Goal: Navigation & Orientation: Find specific page/section

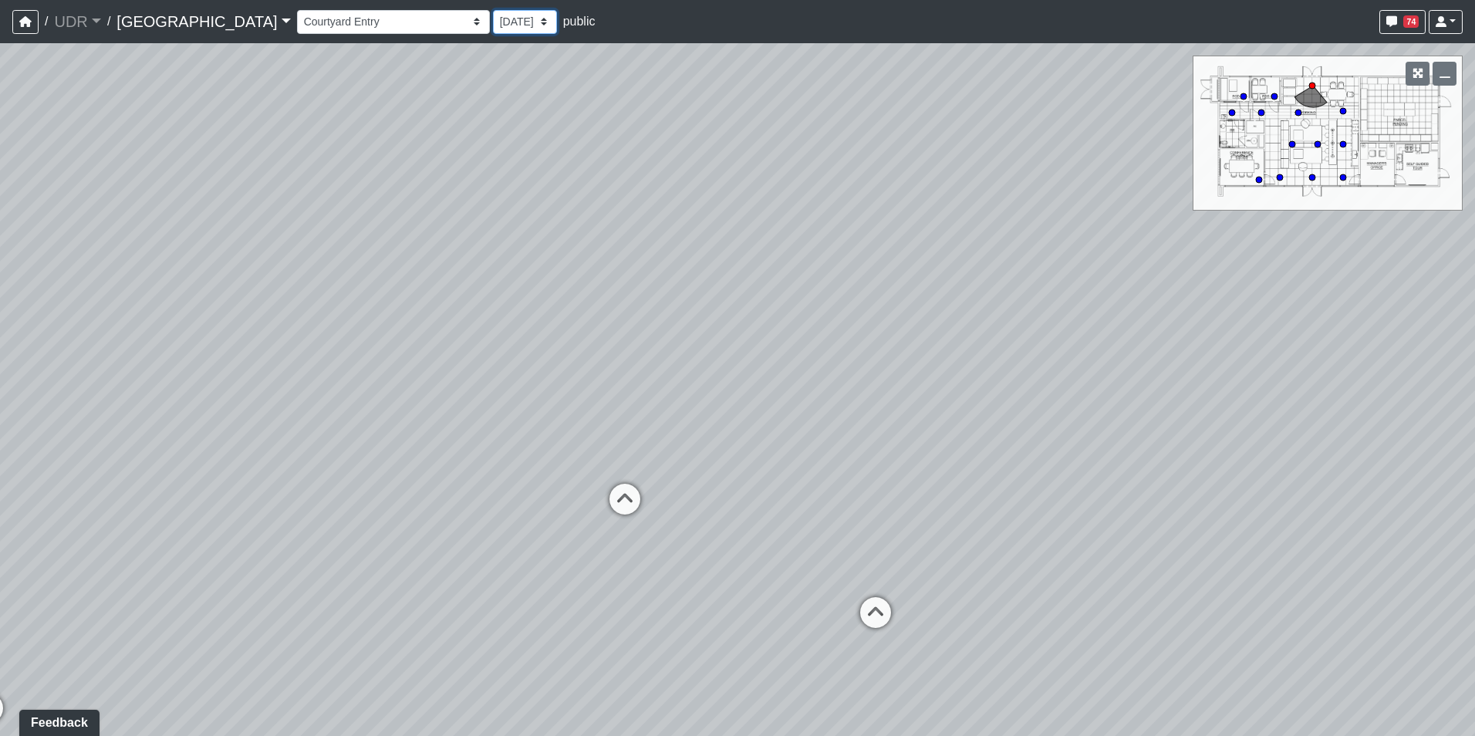
click at [493, 26] on select "[DATE] [DATE] [DATE]" at bounding box center [525, 22] width 64 height 24
click at [322, 27] on select "Entry 1 Entry 2 Entry 3 Fireplace Seating 1 Fireplace Seating 2 Island Counter …" at bounding box center [393, 22] width 193 height 24
click at [297, 10] on select "Entry 1 Entry 2 Entry 3 Fireplace Seating 1 Fireplace Seating 2 Island Counter …" at bounding box center [393, 22] width 193 height 24
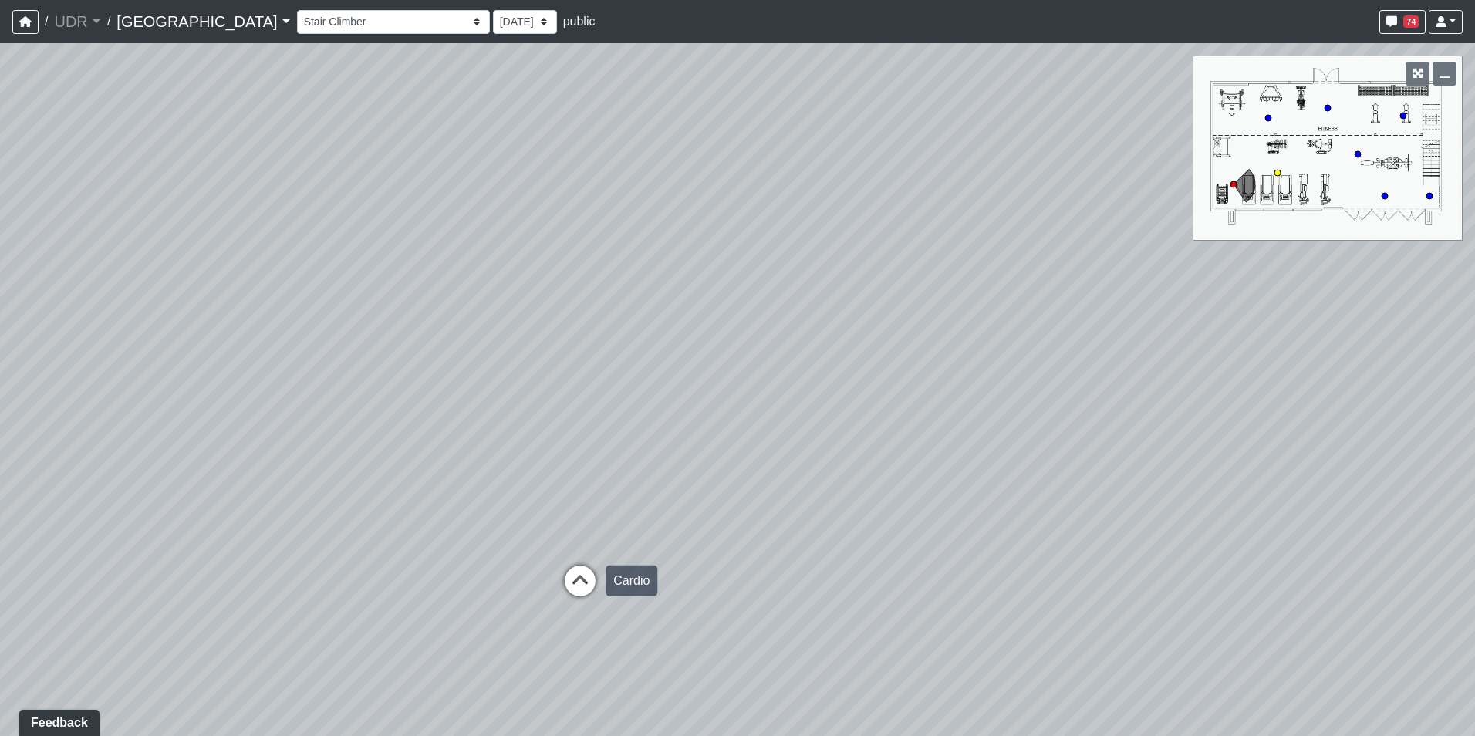
click at [574, 579] on icon at bounding box center [580, 589] width 46 height 46
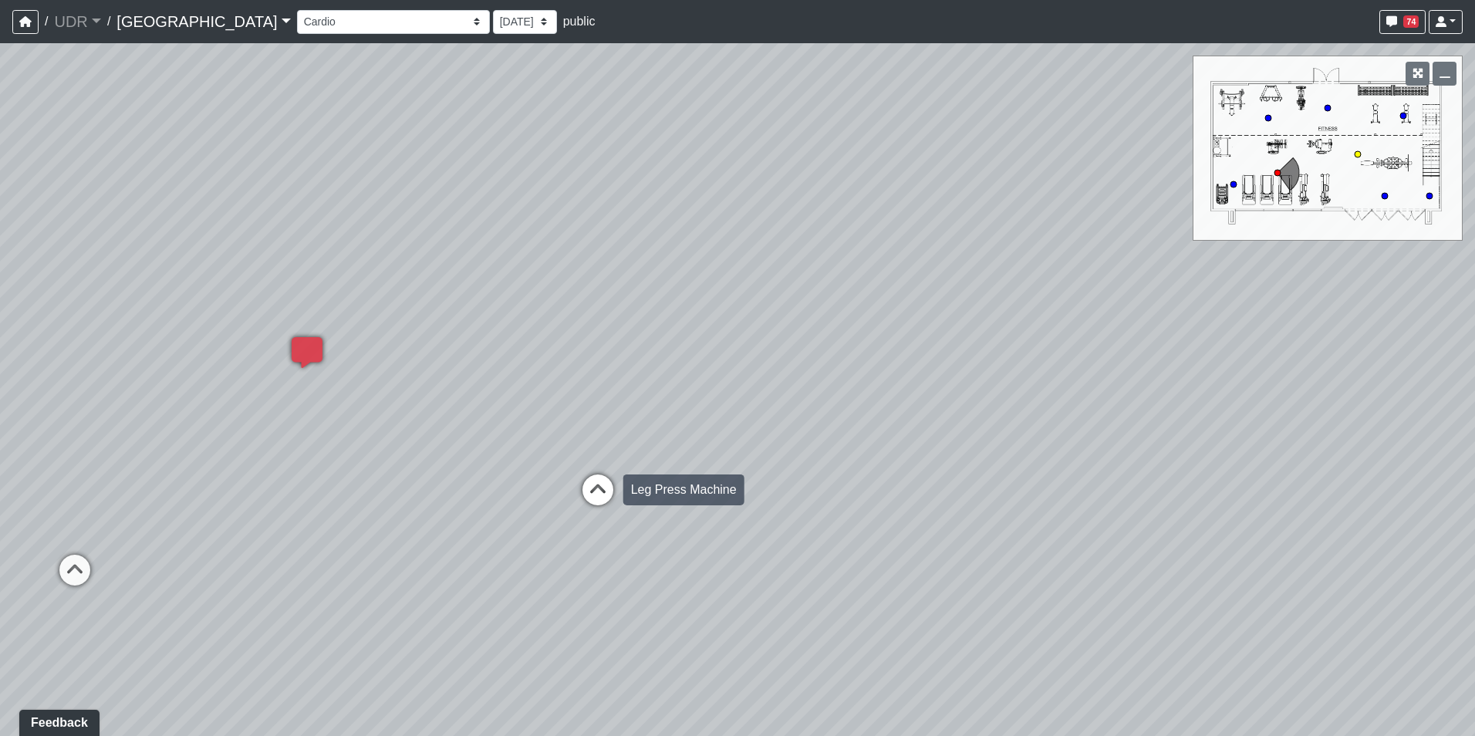
click at [590, 479] on icon at bounding box center [598, 497] width 46 height 46
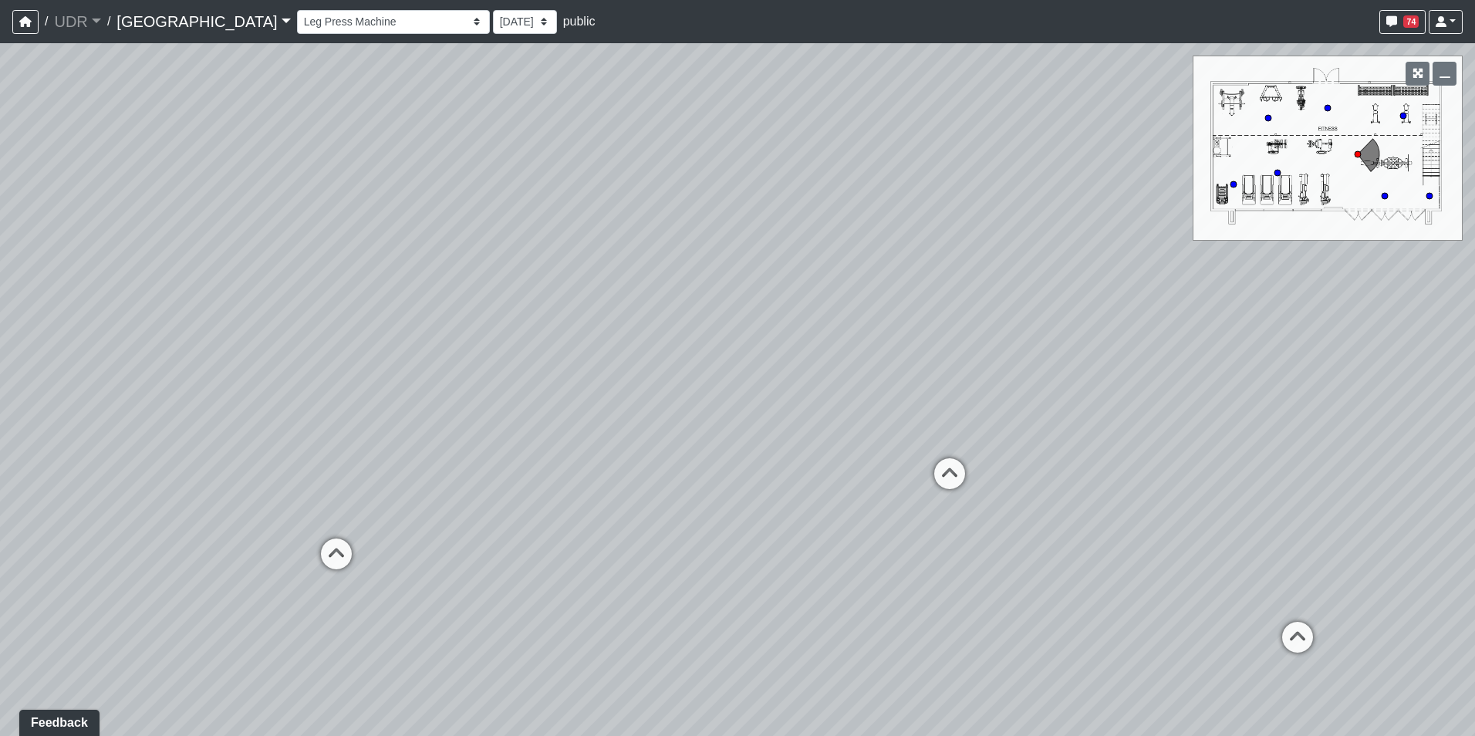
drag, startPoint x: 815, startPoint y: 465, endPoint x: 795, endPoint y: 429, distance: 41.4
click at [795, 429] on div "Loading... Island Counter Loading... Table Seating Loading... Coworking Hallway…" at bounding box center [737, 389] width 1475 height 693
click at [1271, 635] on icon at bounding box center [1272, 633] width 46 height 46
select select "f31w4s4vpCd4dXBZSS8Wss"
drag, startPoint x: 879, startPoint y: 560, endPoint x: 1214, endPoint y: 587, distance: 336.7
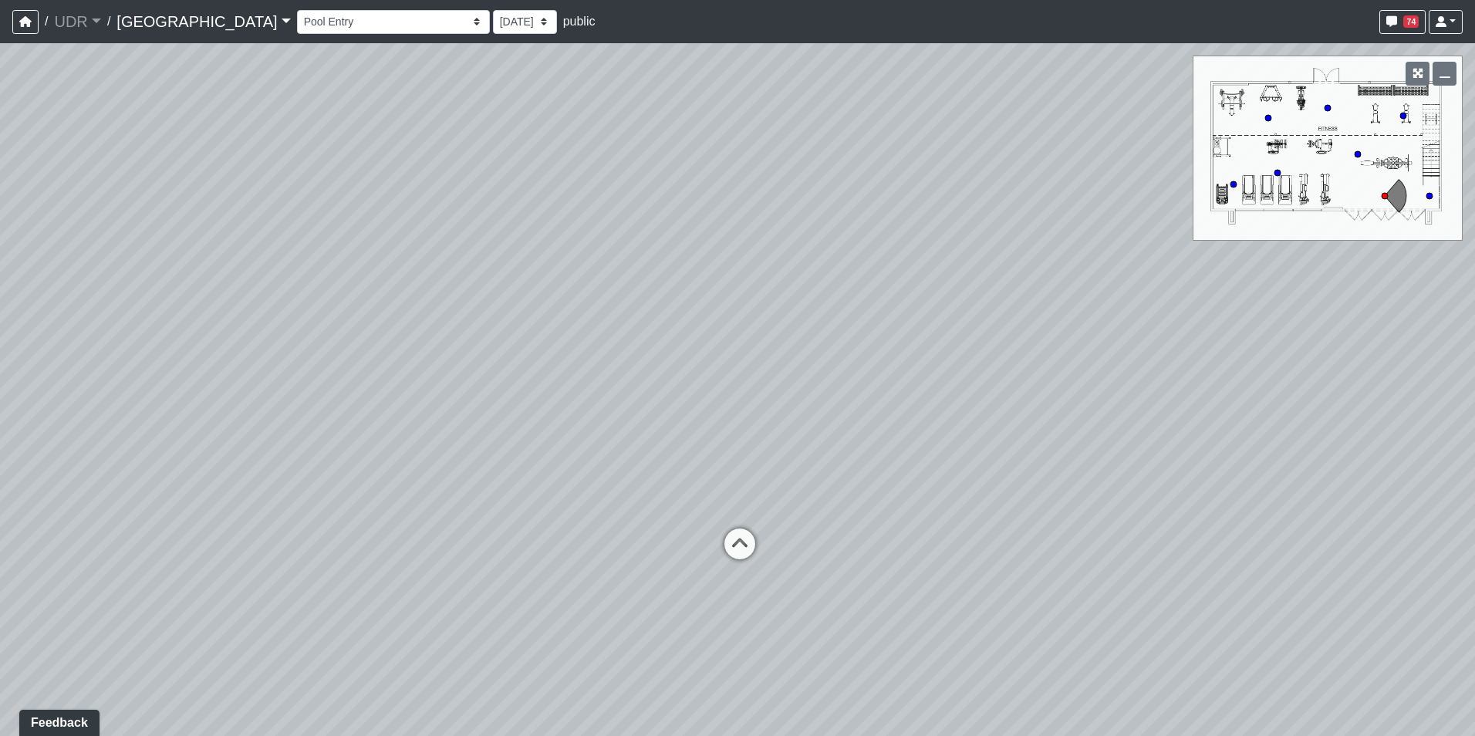
click at [1214, 587] on div "Loading... Island Counter Loading... Table Seating Loading... Coworking Hallway…" at bounding box center [737, 389] width 1475 height 693
drag, startPoint x: 907, startPoint y: 343, endPoint x: 782, endPoint y: 437, distance: 156.0
click at [782, 437] on div "Loading... Island Counter Loading... Table Seating Loading... Coworking Hallway…" at bounding box center [737, 389] width 1475 height 693
